Goal: Task Accomplishment & Management: Use online tool/utility

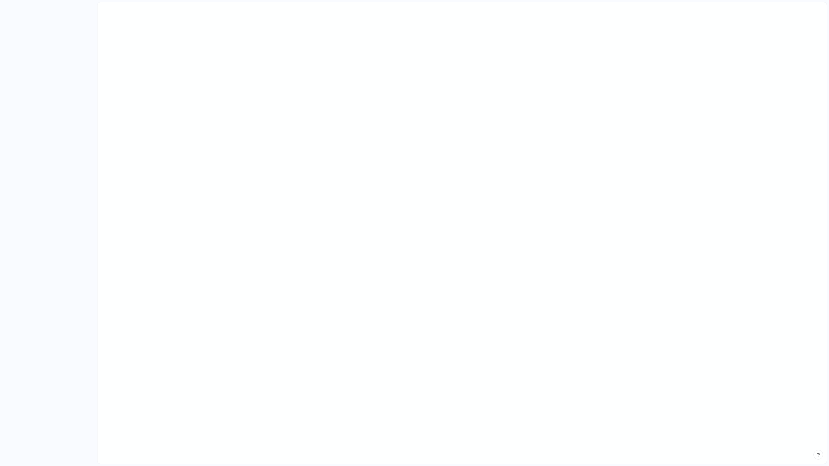
click at [576, 166] on main at bounding box center [462, 233] width 730 height 462
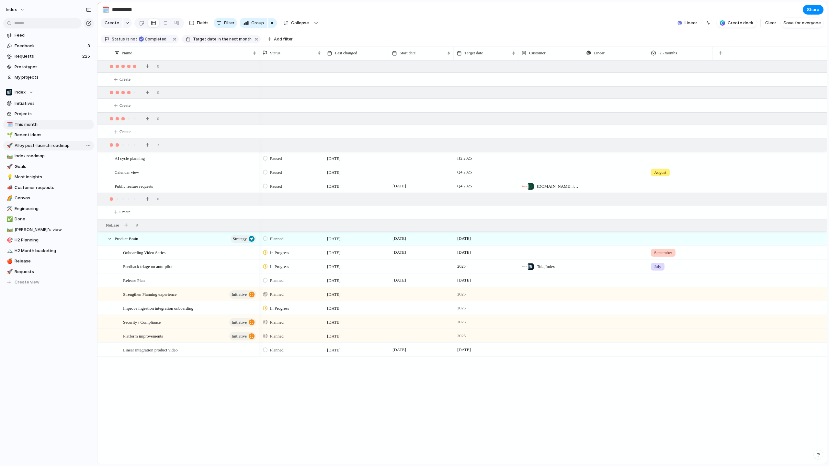
click at [41, 142] on link "🚀 Alloy post-launch roadmap" at bounding box center [48, 146] width 91 height 10
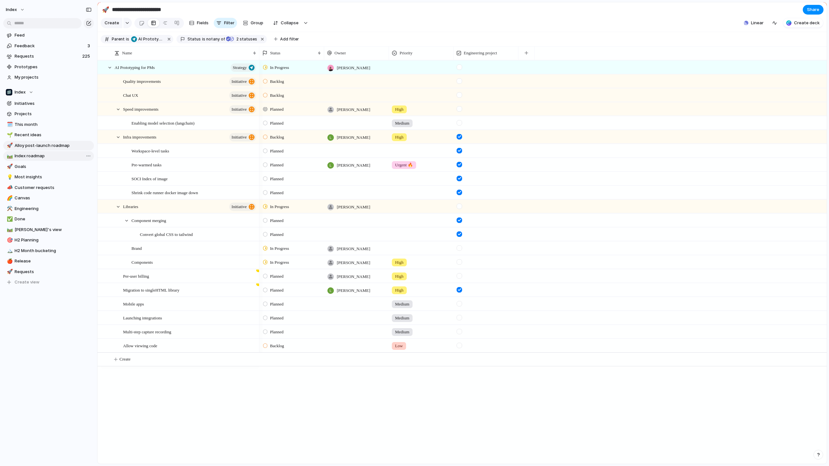
click at [41, 158] on span "Index roadmap" at bounding box center [53, 156] width 77 height 6
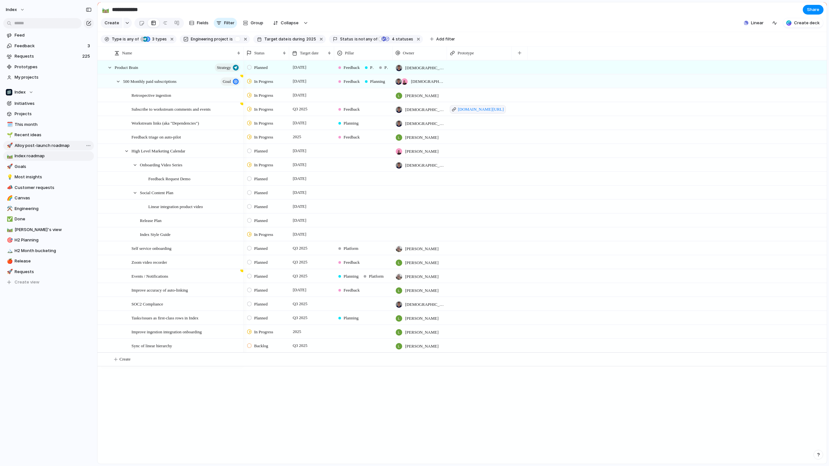
click at [37, 146] on span "Alloy post-launch roadmap" at bounding box center [53, 145] width 77 height 6
type input "**********"
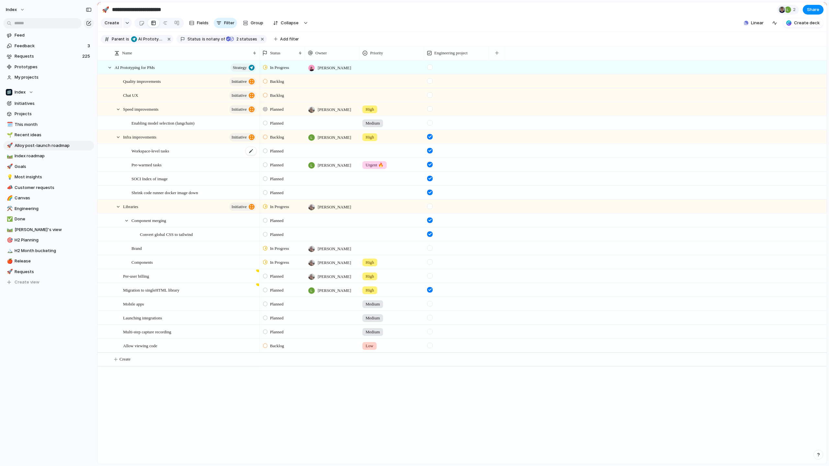
click at [176, 155] on div "Workspace-level tasks" at bounding box center [194, 150] width 126 height 13
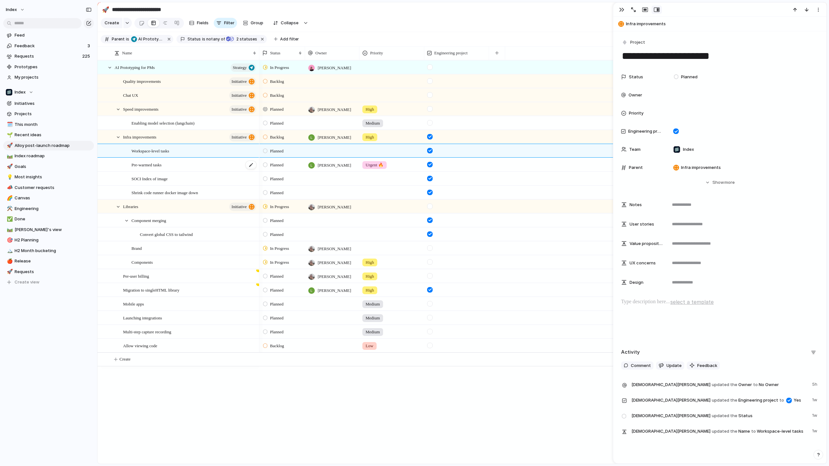
click at [176, 165] on div "Pre-warmed tasks" at bounding box center [194, 164] width 126 height 13
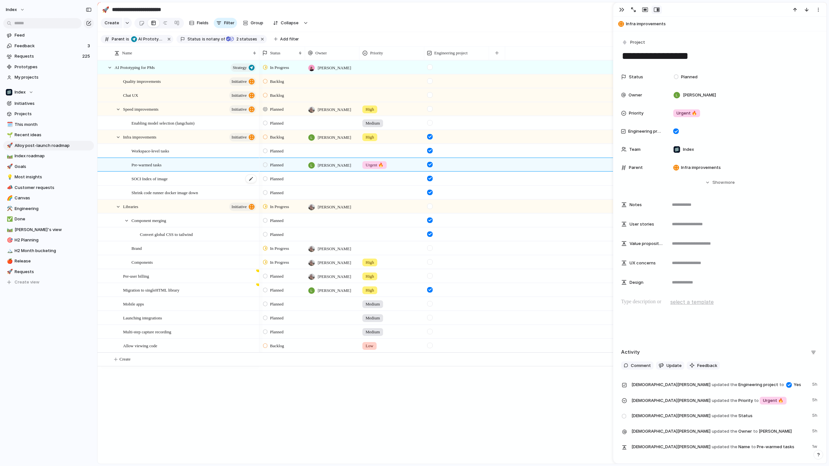
click at [177, 179] on div "SOCI Index of image" at bounding box center [194, 178] width 126 height 13
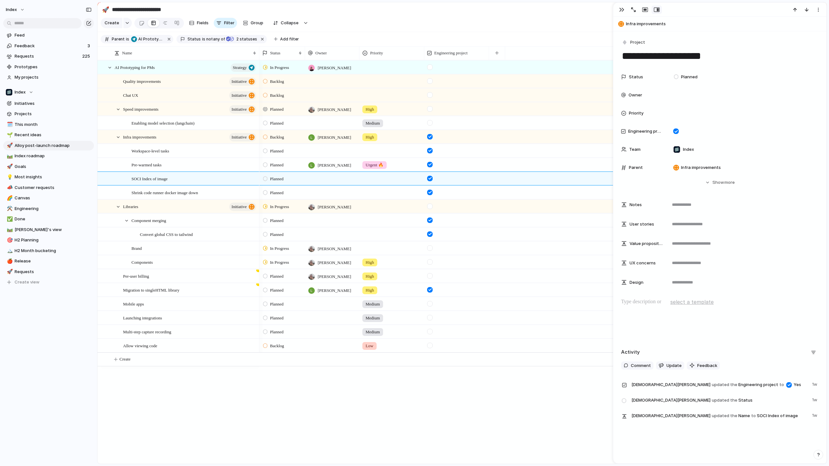
click at [177, 185] on div "SOCI Index of image" at bounding box center [178, 179] width 162 height 14
click at [176, 190] on span "Shrink code runner docker image down" at bounding box center [164, 192] width 66 height 7
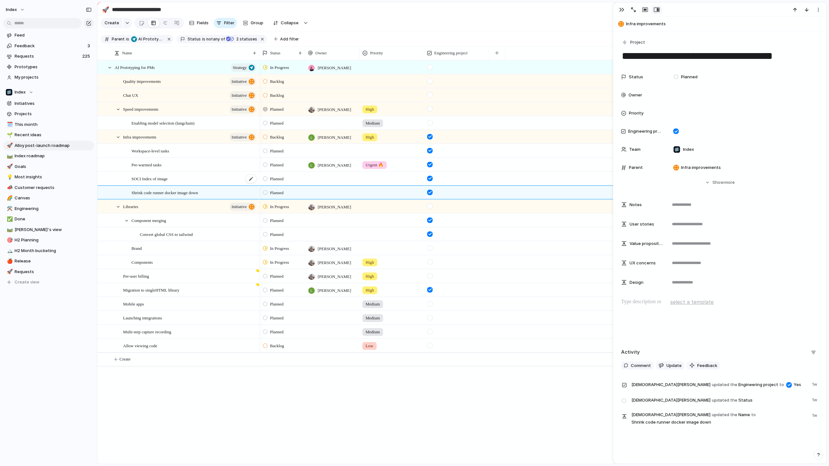
click at [174, 184] on div "SOCI Index of image" at bounding box center [194, 178] width 126 height 13
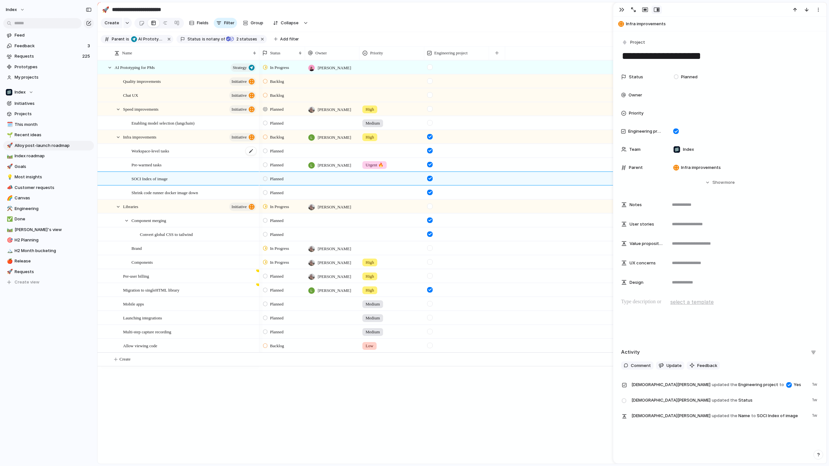
click at [169, 151] on span "Workspace-level tasks" at bounding box center [150, 150] width 38 height 7
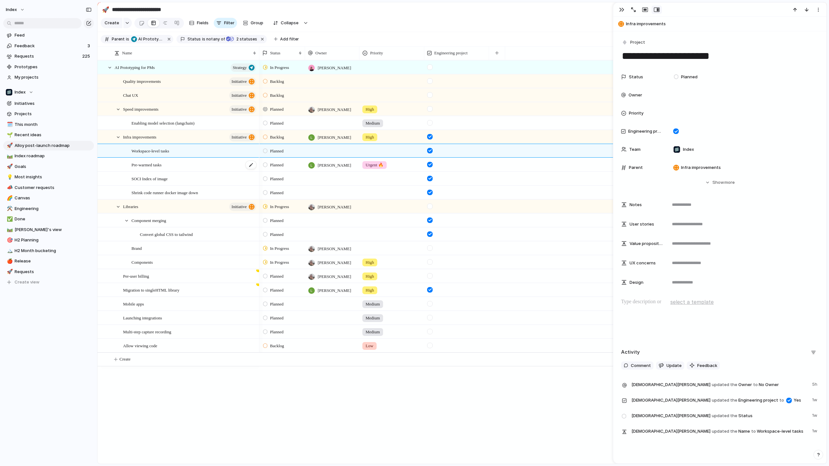
click at [176, 168] on div "Pre-warmed tasks" at bounding box center [194, 164] width 126 height 13
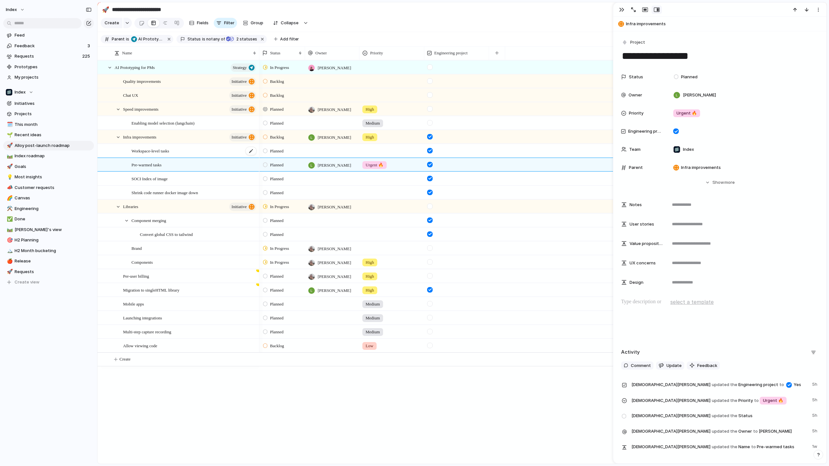
click at [175, 146] on div "Workspace-level tasks" at bounding box center [194, 150] width 126 height 13
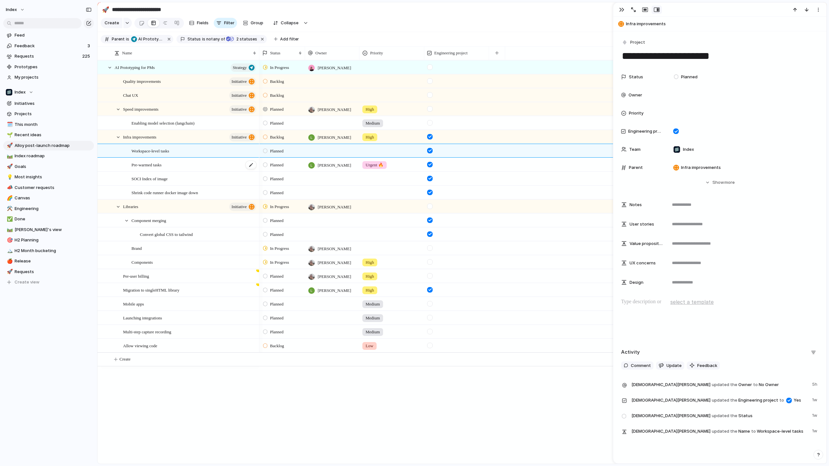
click at [175, 167] on div "Pre-warmed tasks" at bounding box center [194, 164] width 126 height 13
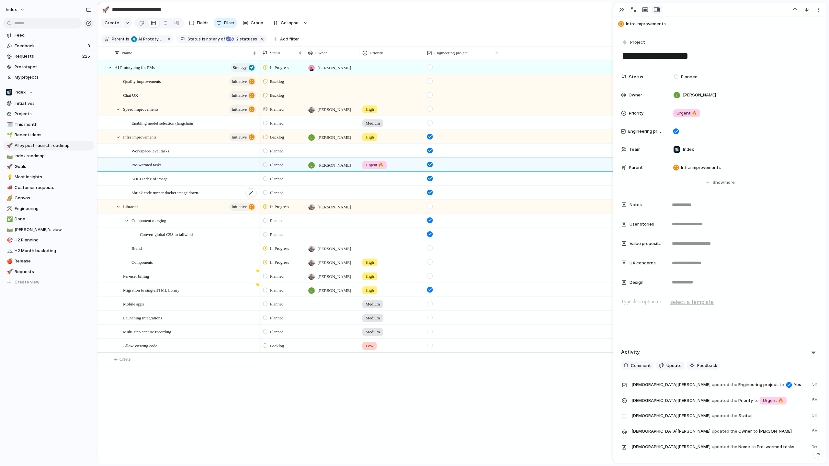
click at [176, 188] on div "Shrink code runner docker image down" at bounding box center [194, 192] width 126 height 13
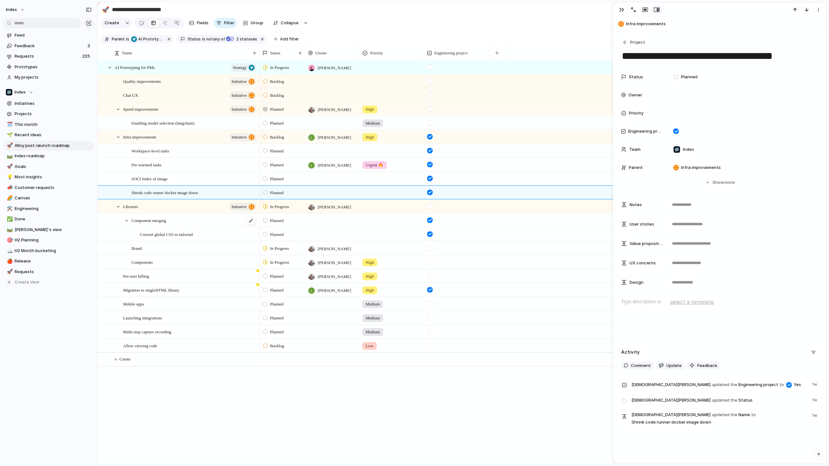
click at [180, 219] on div "Component merging" at bounding box center [194, 220] width 126 height 13
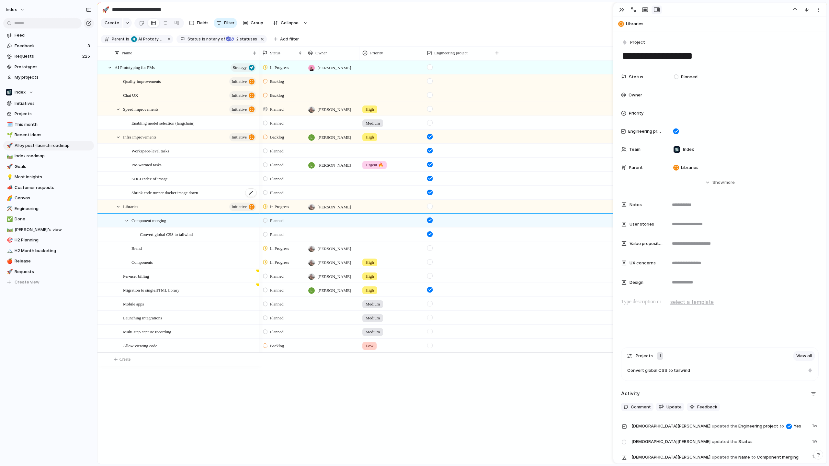
click at [178, 189] on span "Shrink code runner docker image down" at bounding box center [164, 192] width 66 height 7
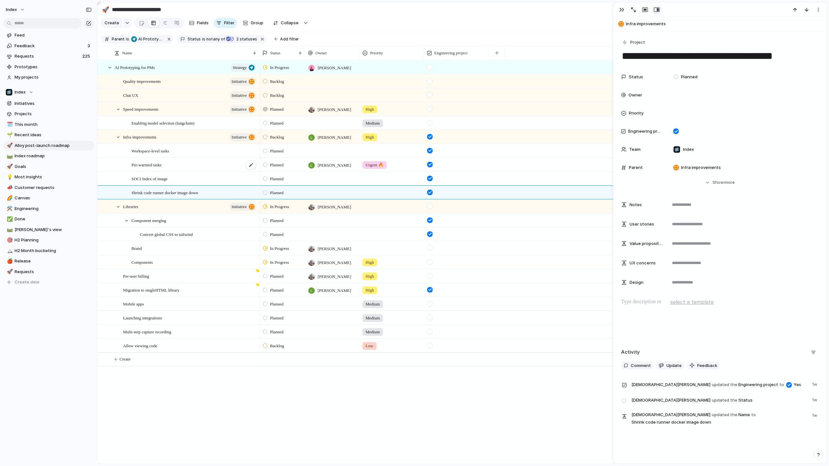
click at [178, 163] on div "Pre-warmed tasks" at bounding box center [194, 164] width 126 height 13
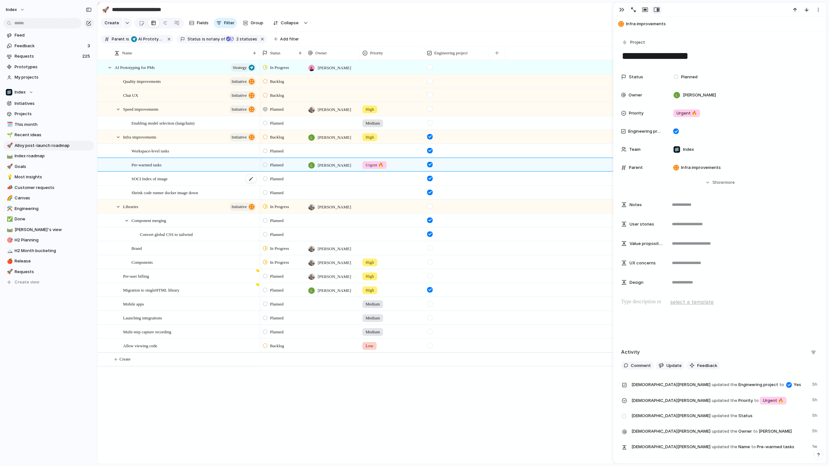
click at [179, 181] on div "SOCI Index of image" at bounding box center [194, 178] width 126 height 13
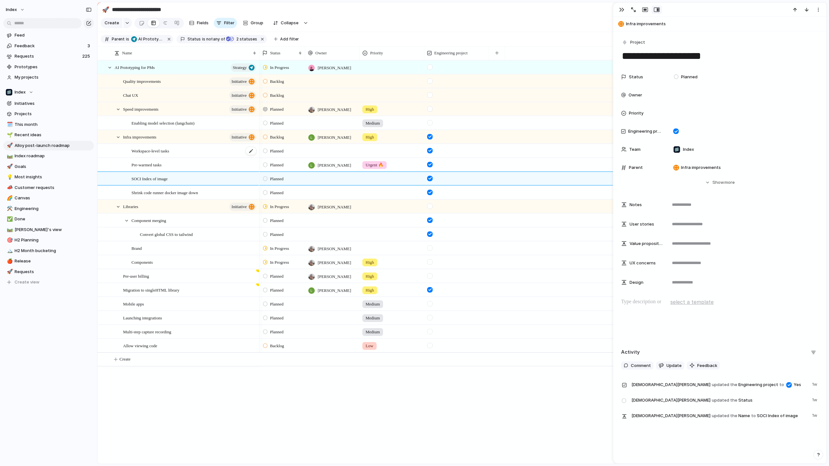
click at [179, 153] on div "Workspace-level tasks" at bounding box center [194, 150] width 126 height 13
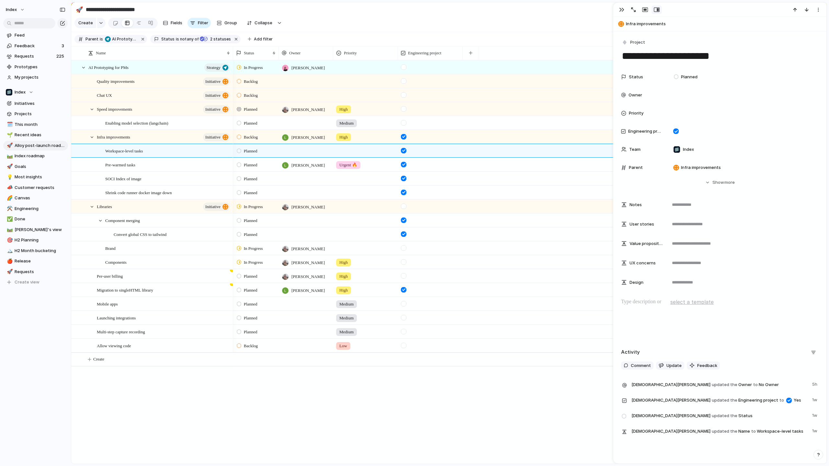
drag, startPoint x: 95, startPoint y: 141, endPoint x: 71, endPoint y: 128, distance: 27.5
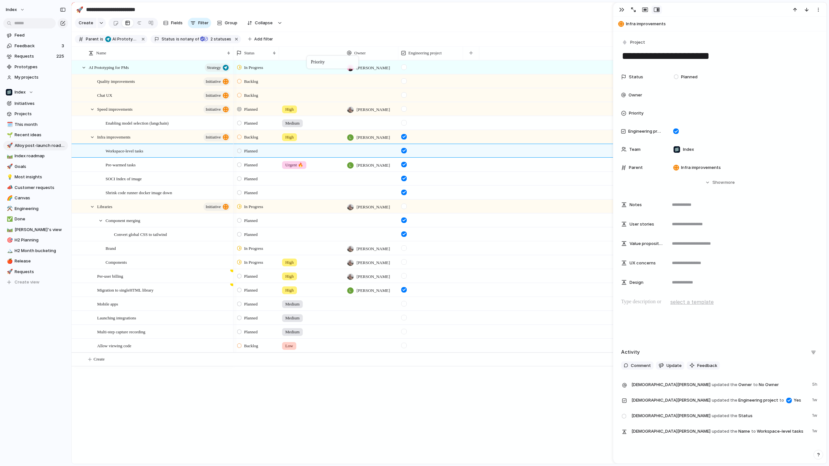
drag, startPoint x: 366, startPoint y: 56, endPoint x: 326, endPoint y: 40, distance: 42.6
click at [184, 194] on div "Shrink code runner docker image down" at bounding box center [169, 192] width 126 height 13
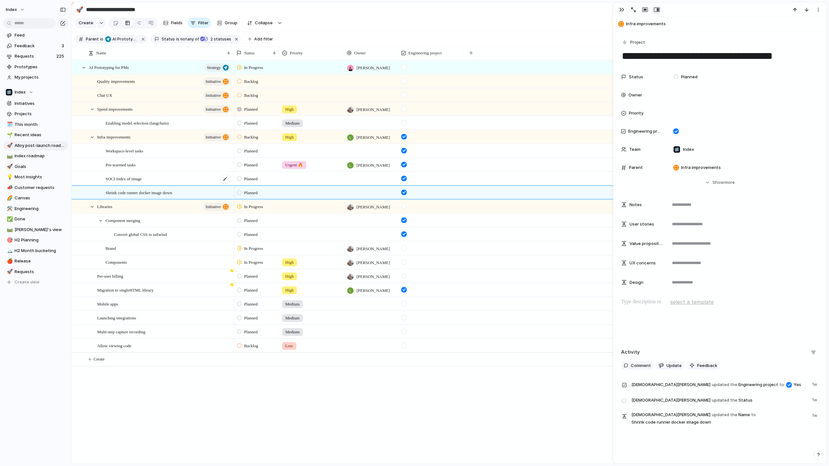
click at [165, 178] on div "SOCI Index of image" at bounding box center [169, 178] width 126 height 13
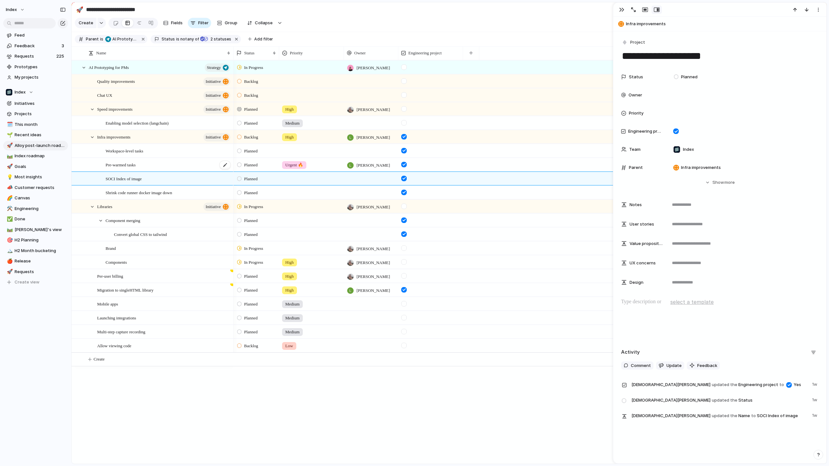
click at [163, 164] on div "Pre-warmed tasks" at bounding box center [169, 164] width 126 height 13
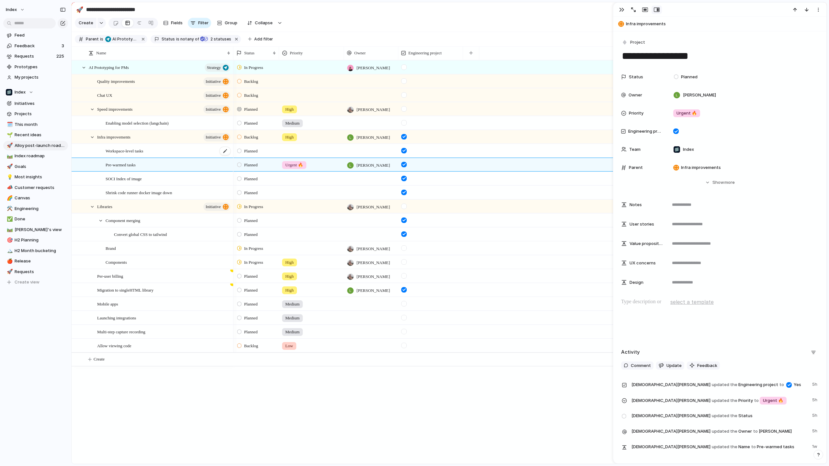
click at [163, 154] on div "Workspace-level tasks" at bounding box center [169, 150] width 126 height 13
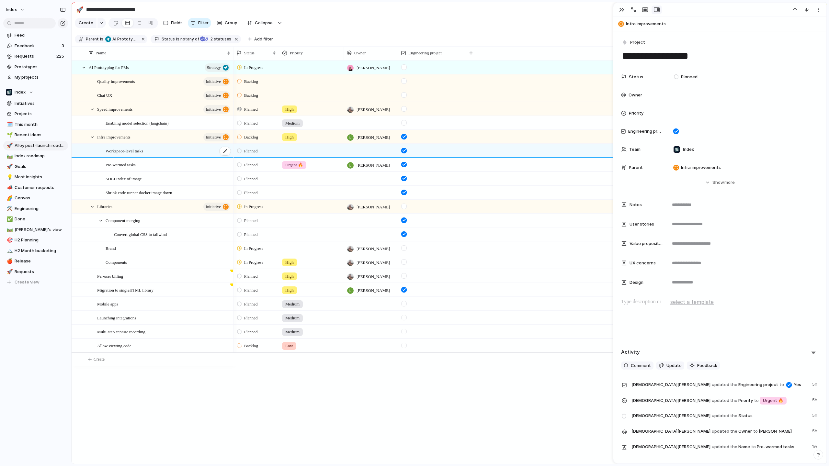
type textarea "**********"
